Goal: Find specific page/section: Find specific page/section

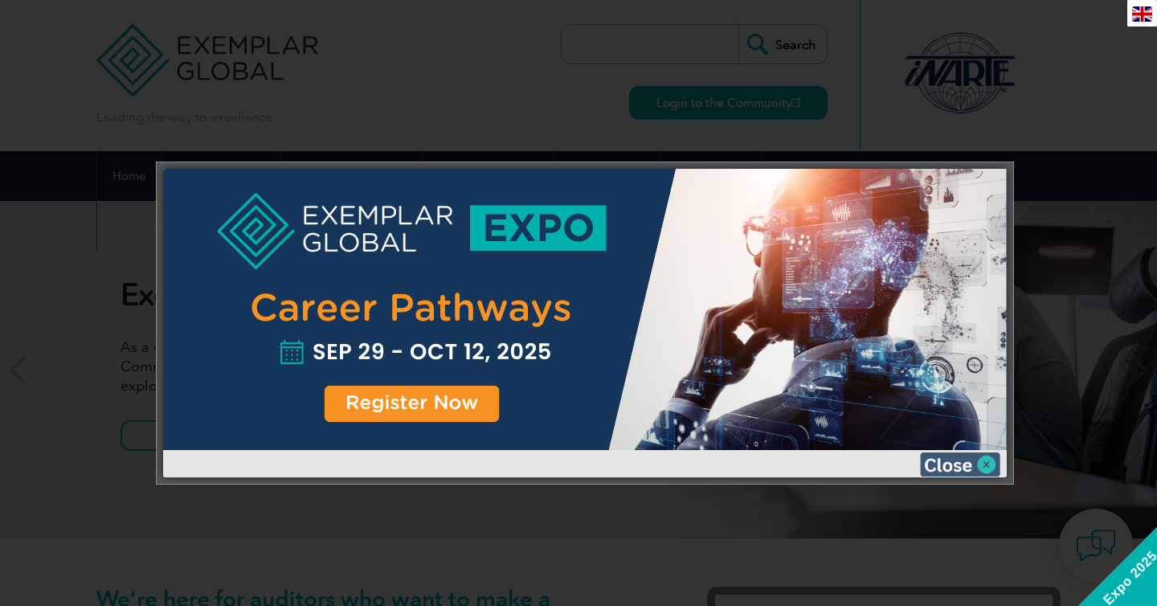
click at [953, 464] on img at bounding box center [960, 464] width 80 height 24
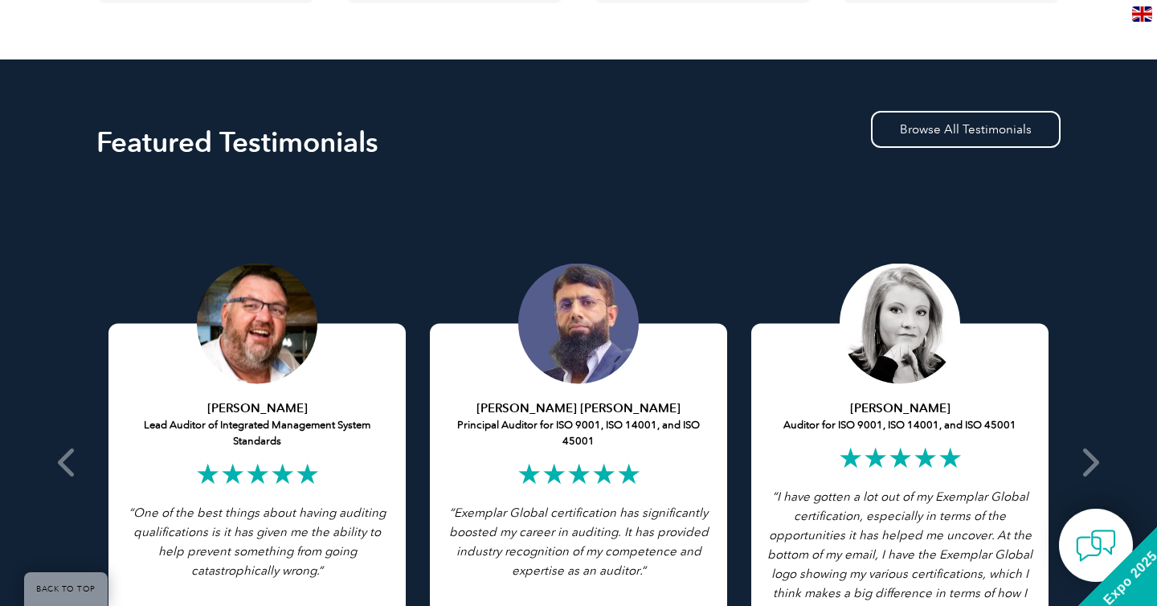
scroll to position [3794, 0]
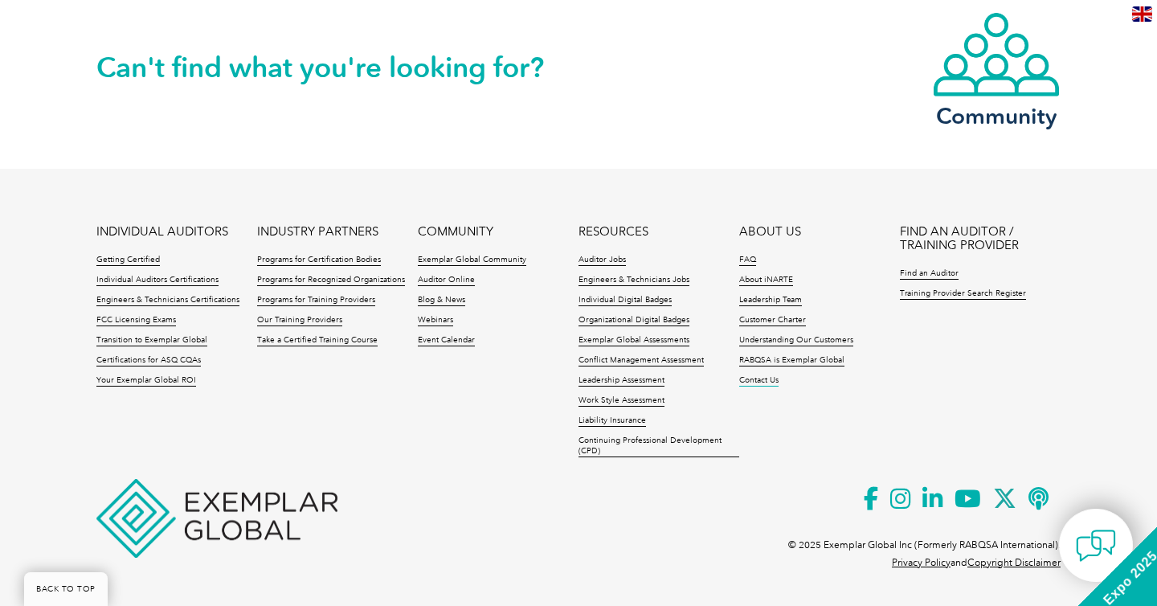
click at [759, 382] on link "Contact Us" at bounding box center [758, 380] width 39 height 11
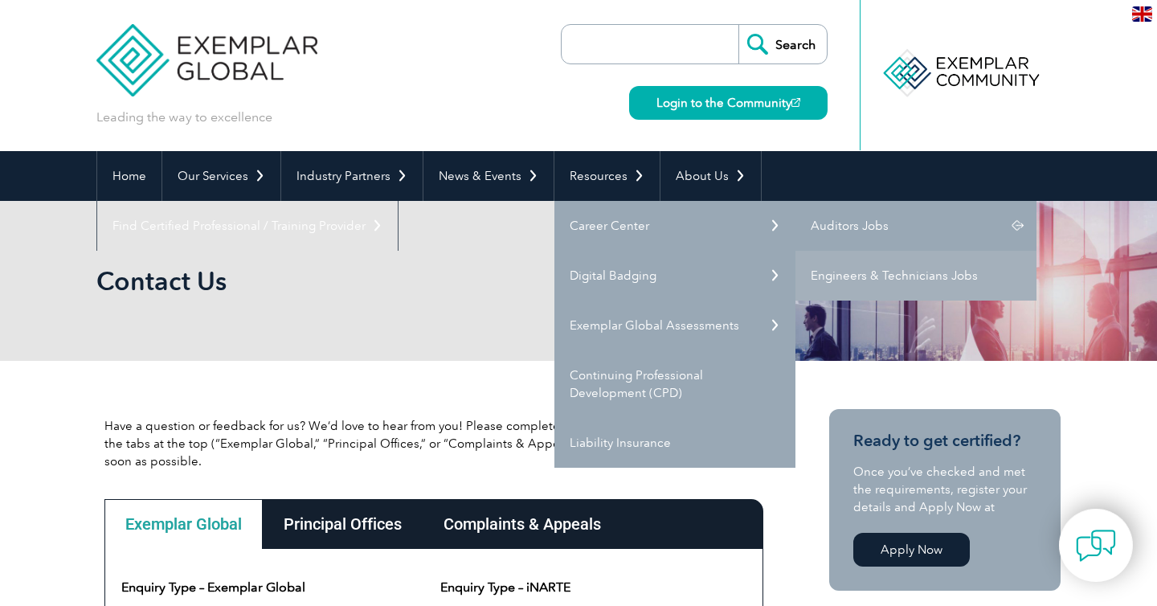
click at [887, 227] on link "Auditors Jobs" at bounding box center [915, 226] width 241 height 50
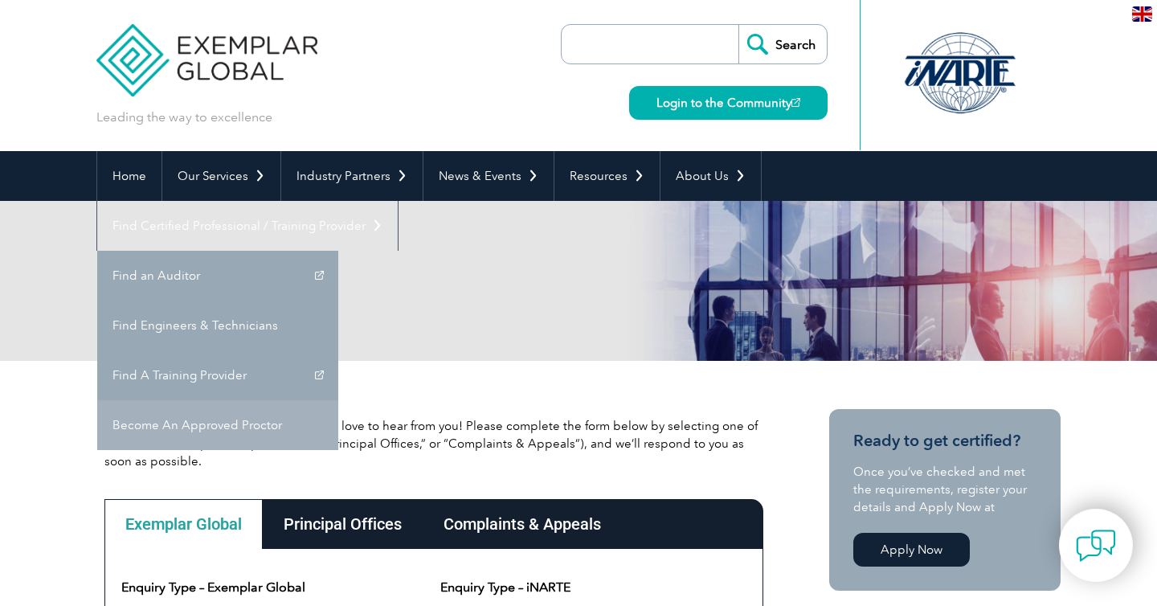
click at [338, 400] on link "Become An Approved Proctor" at bounding box center [217, 425] width 241 height 50
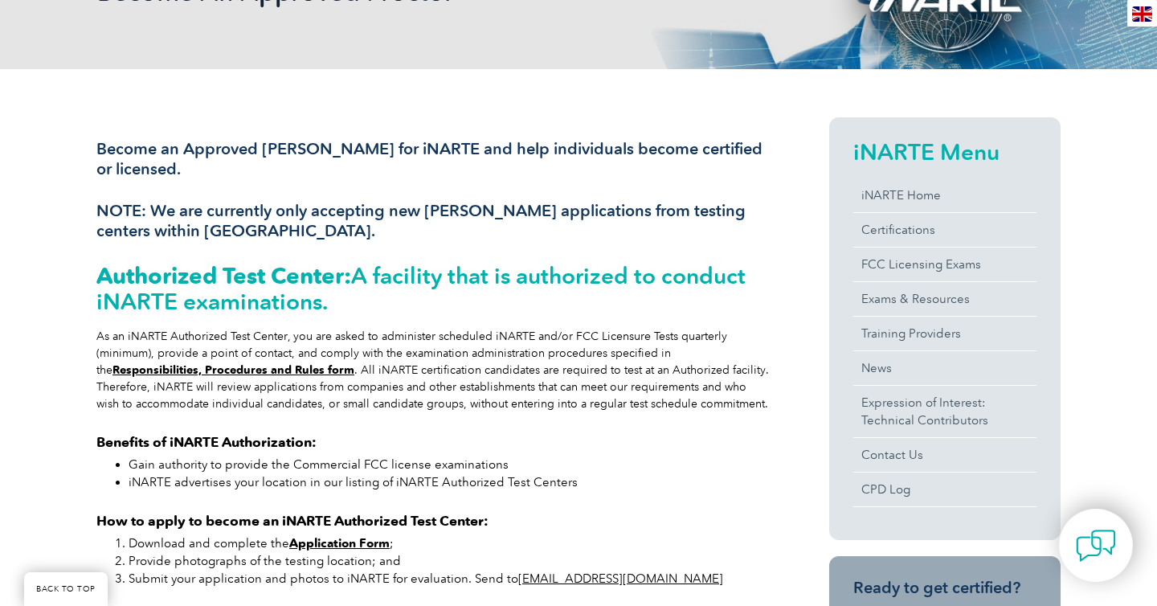
scroll to position [288, 0]
